Goal: Check status: Check status

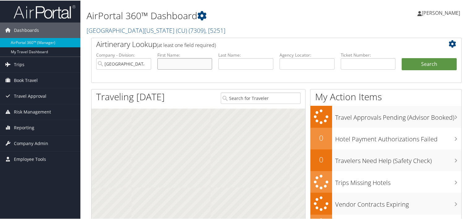
click at [173, 67] on input "text" at bounding box center [185, 63] width 55 height 11
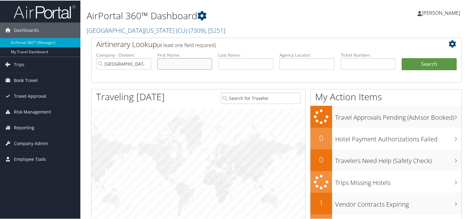
type input "w"
type input "em"
type input "brown"
click at [402, 58] on button "Search" at bounding box center [429, 64] width 55 height 12
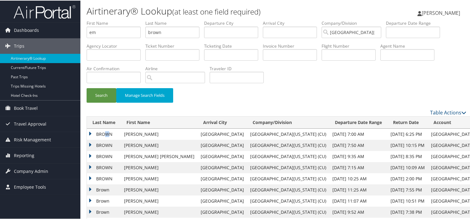
click at [107, 134] on td "BROWN" at bounding box center [104, 133] width 34 height 11
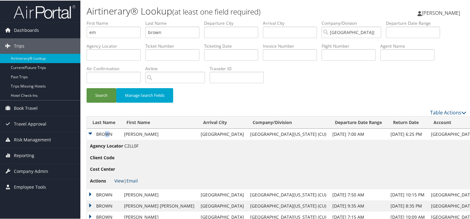
drag, startPoint x: 107, startPoint y: 134, endPoint x: 117, endPoint y: 180, distance: 46.9
click at [117, 180] on link "View" at bounding box center [120, 180] width 10 height 6
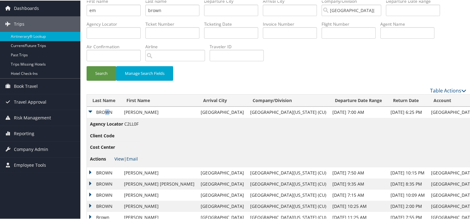
scroll to position [80, 0]
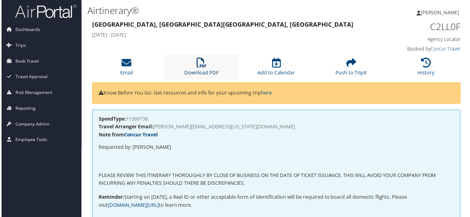
click at [203, 65] on icon at bounding box center [201, 63] width 10 height 10
